Goal: Task Accomplishment & Management: Manage account settings

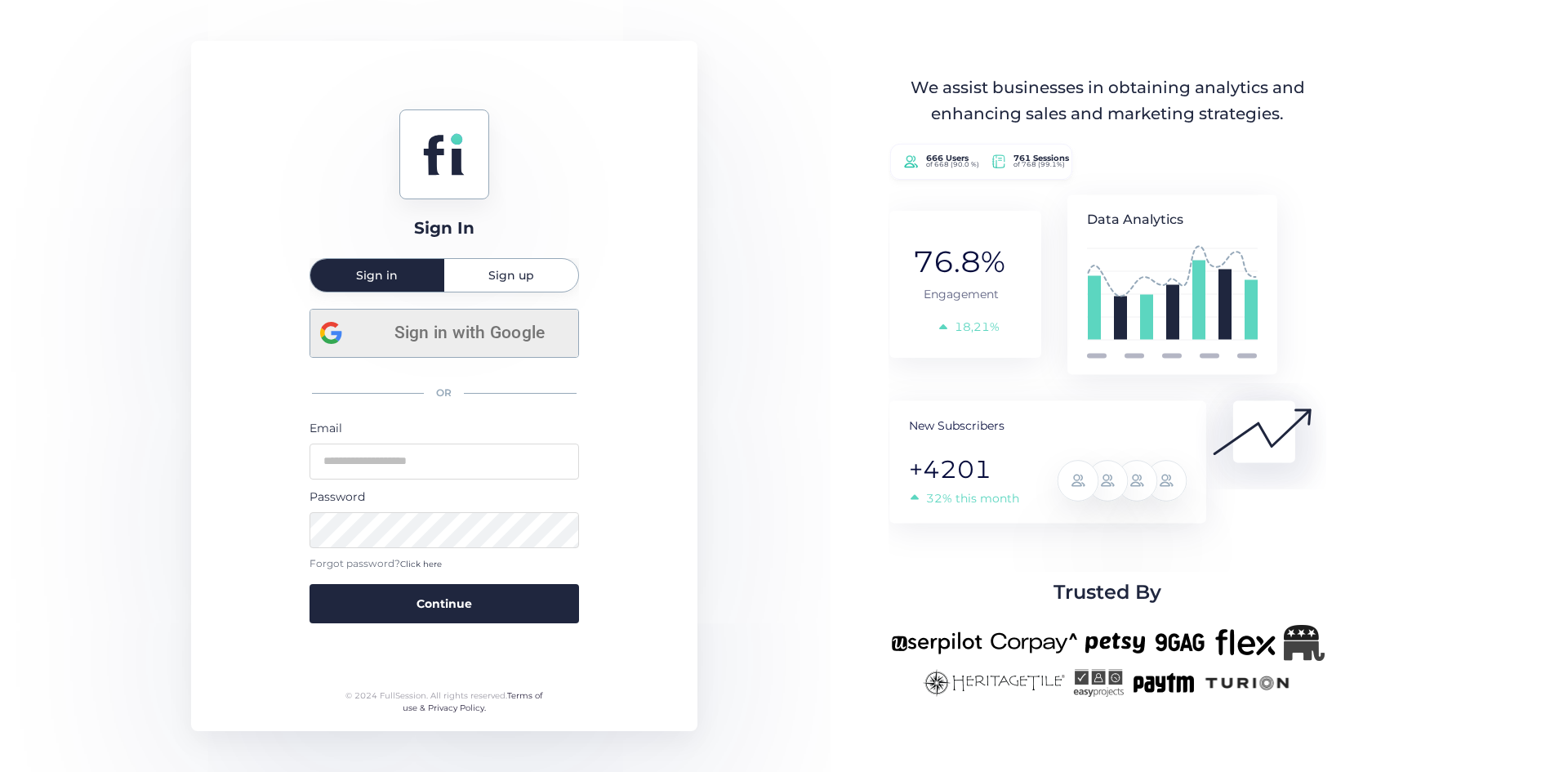
click at [410, 337] on span "Sign in with Google" at bounding box center [469, 333] width 196 height 27
